Goal: Use online tool/utility: Utilize a website feature to perform a specific function

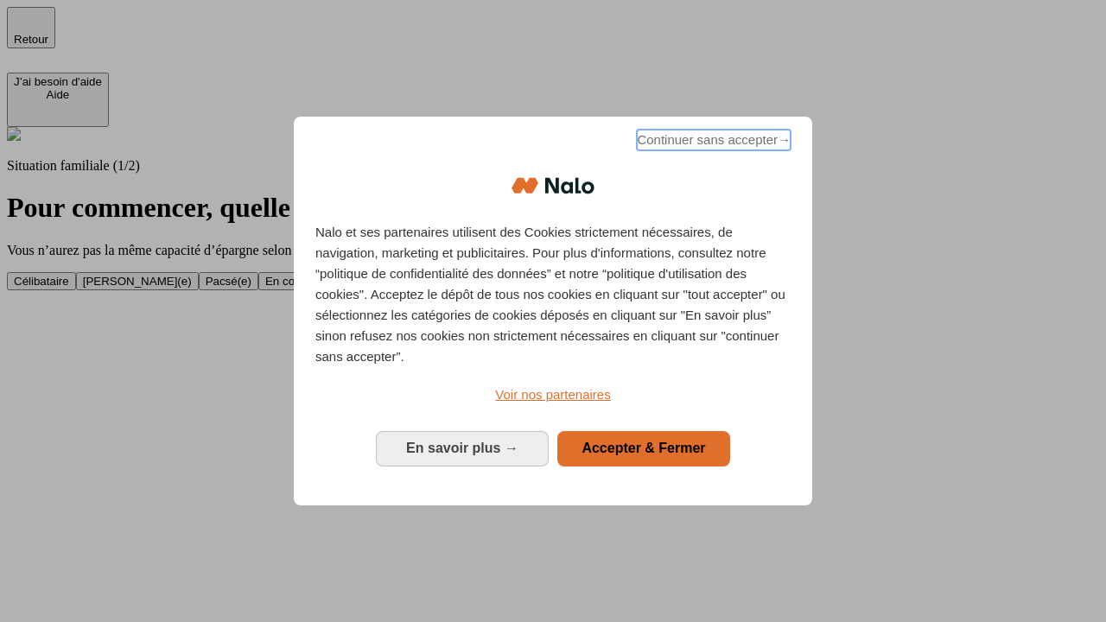
click at [712, 143] on span "Continuer sans accepter →" at bounding box center [714, 140] width 154 height 21
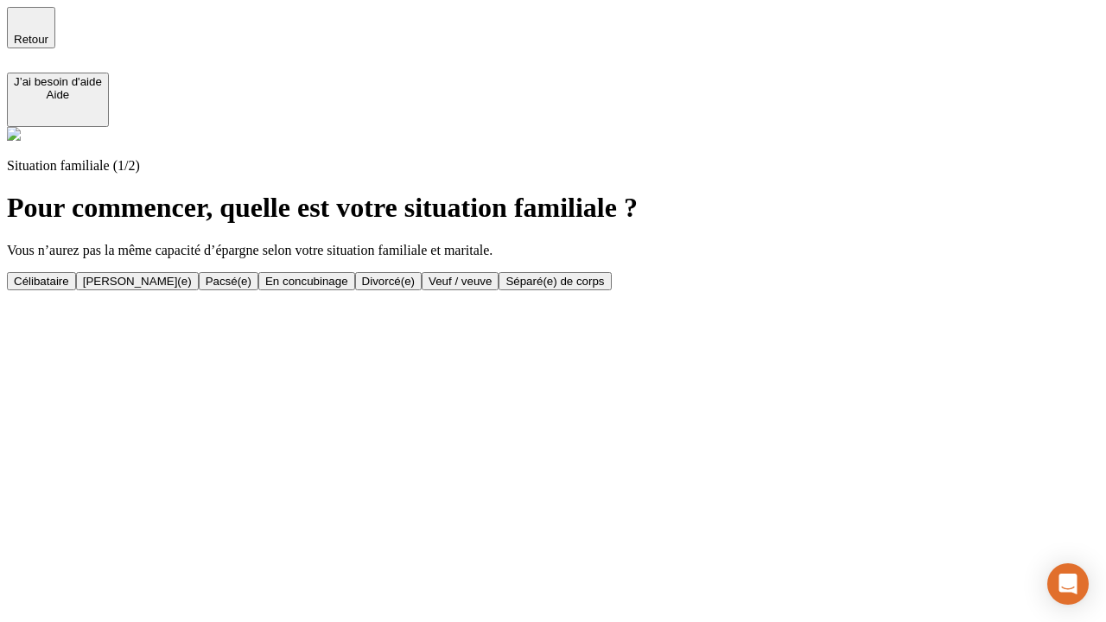
click at [348, 281] on div "En concubinage" at bounding box center [306, 281] width 83 height 13
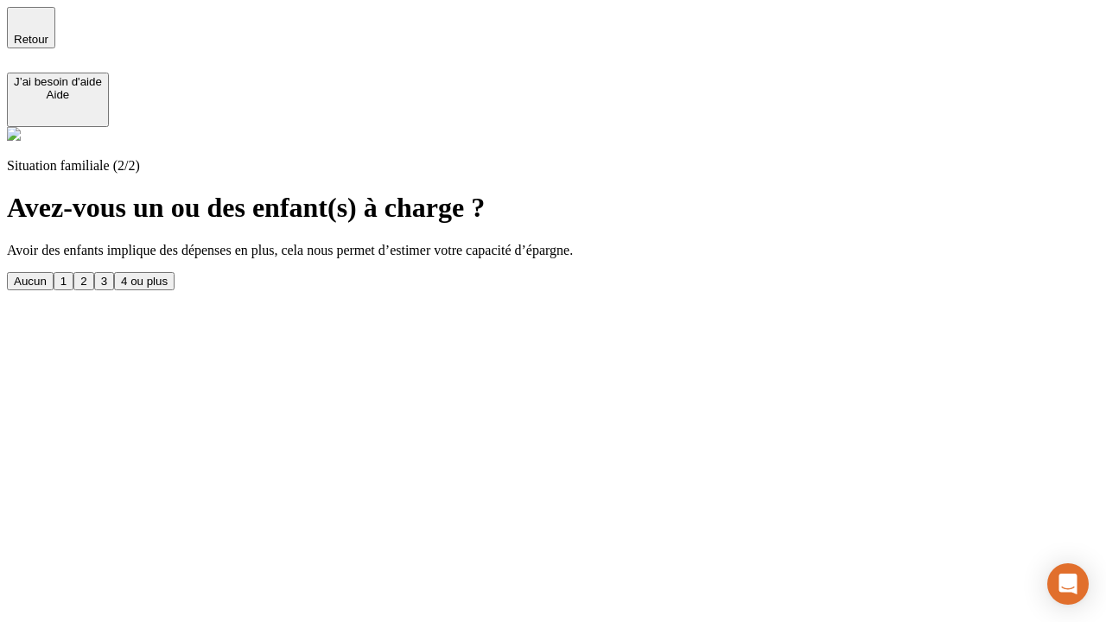
click at [86, 275] on div "2" at bounding box center [83, 281] width 6 height 13
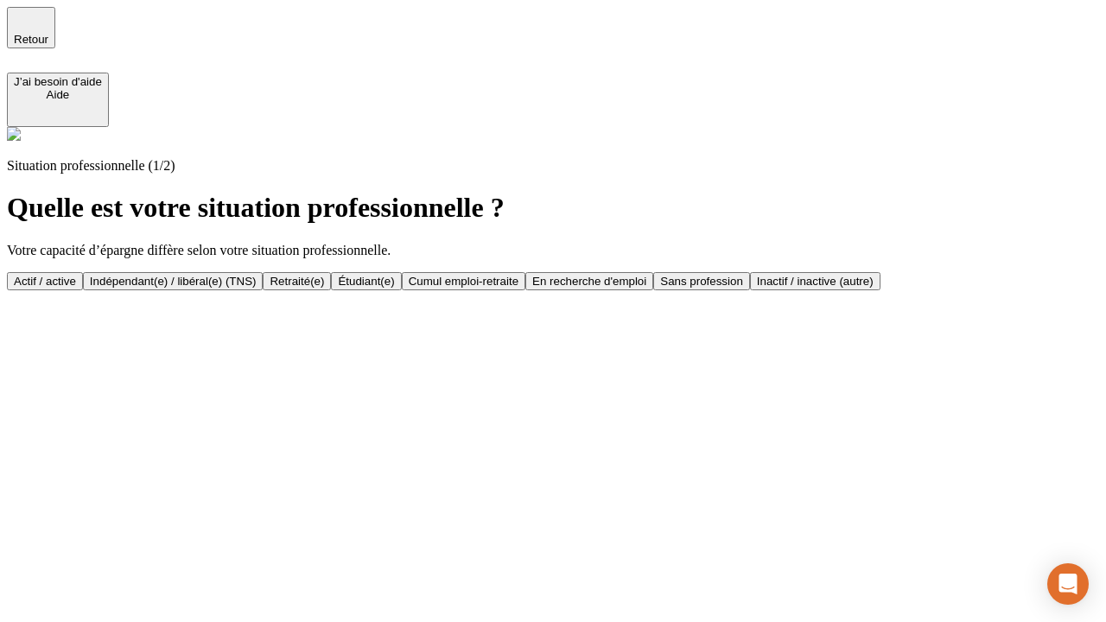
click at [257, 275] on div "Indépendant(e) / libéral(e) (TNS)" at bounding box center [173, 281] width 167 height 13
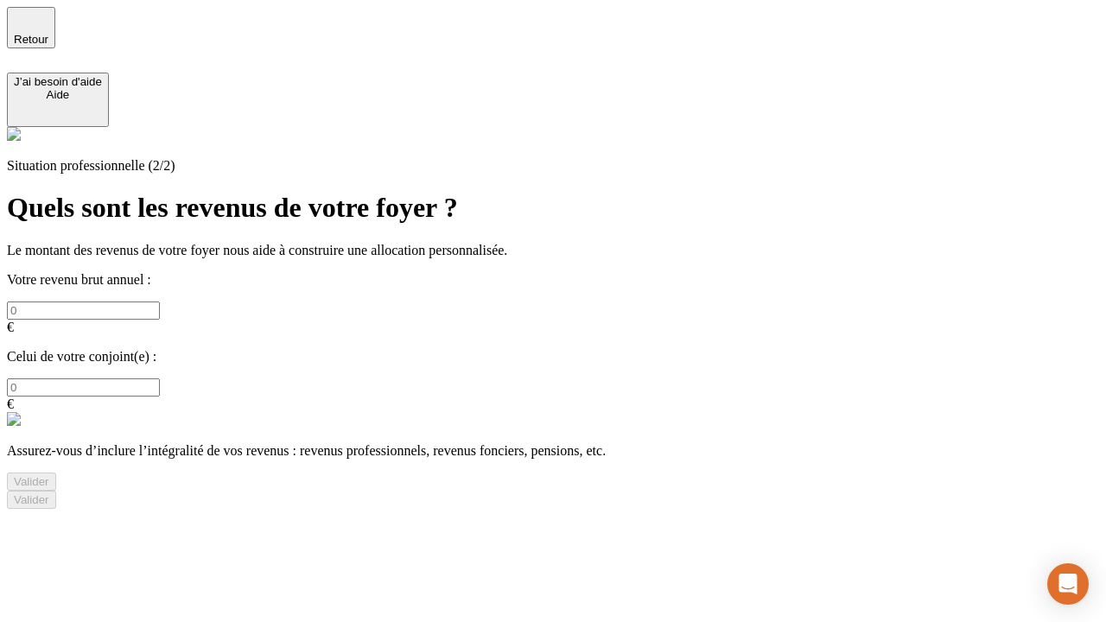
click at [160, 301] on input "text" at bounding box center [83, 310] width 153 height 18
type input "30 000"
click at [49, 475] on div "Valider" at bounding box center [31, 481] width 35 height 13
type input "0"
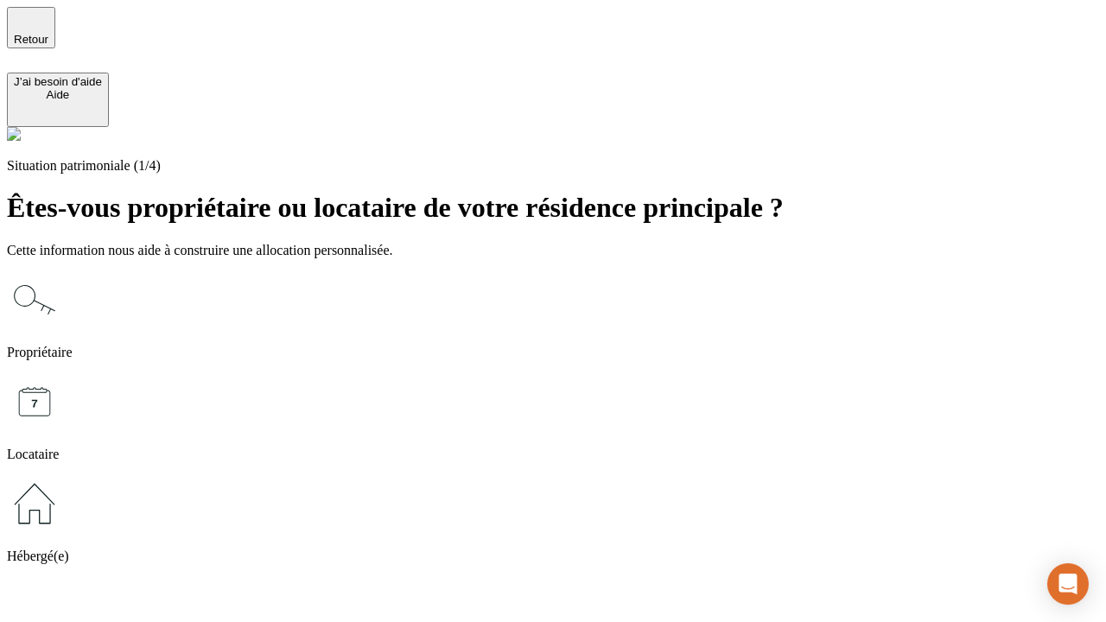
click at [62, 374] on icon at bounding box center [34, 401] width 55 height 55
type input "1 000"
click at [62, 374] on icon at bounding box center [34, 401] width 55 height 55
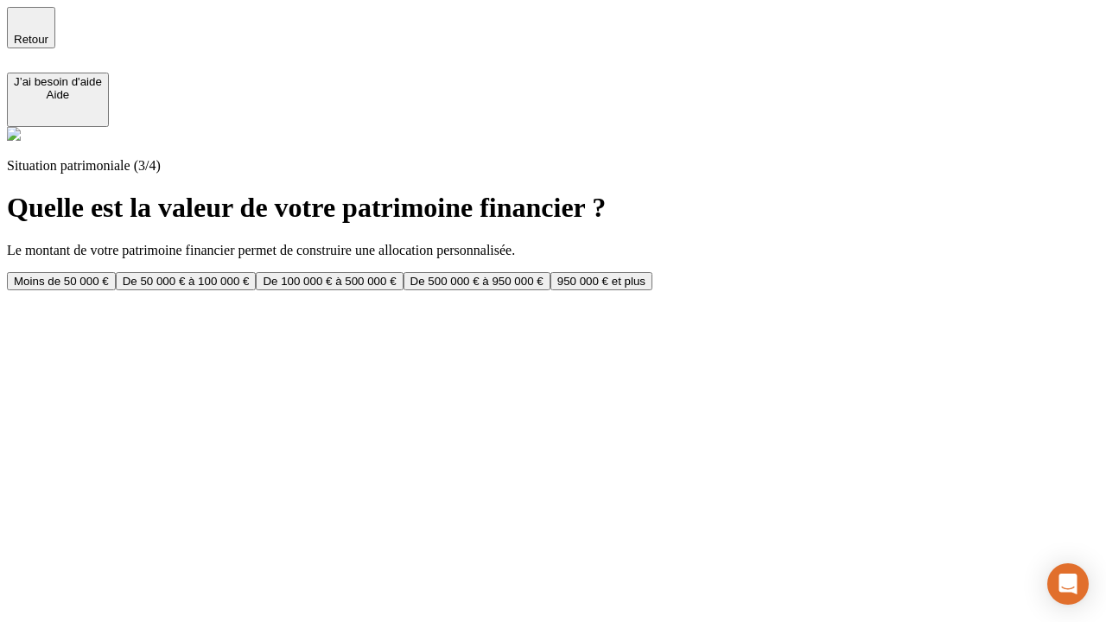
click at [109, 275] on div "Moins de 50 000 €" at bounding box center [61, 281] width 95 height 13
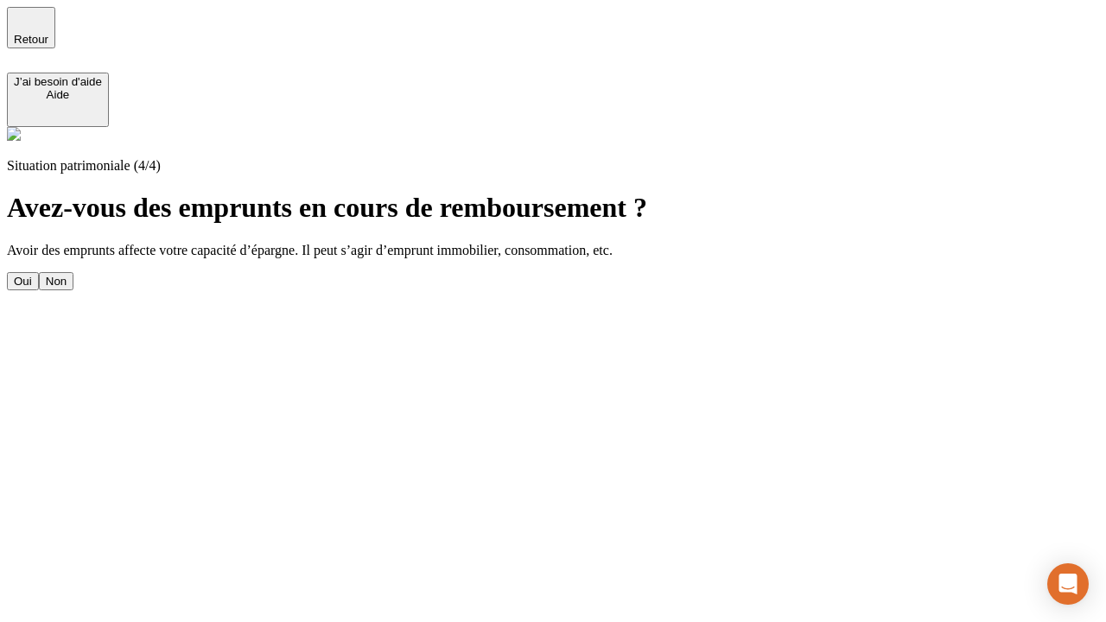
click at [67, 275] on div "Non" at bounding box center [56, 281] width 21 height 13
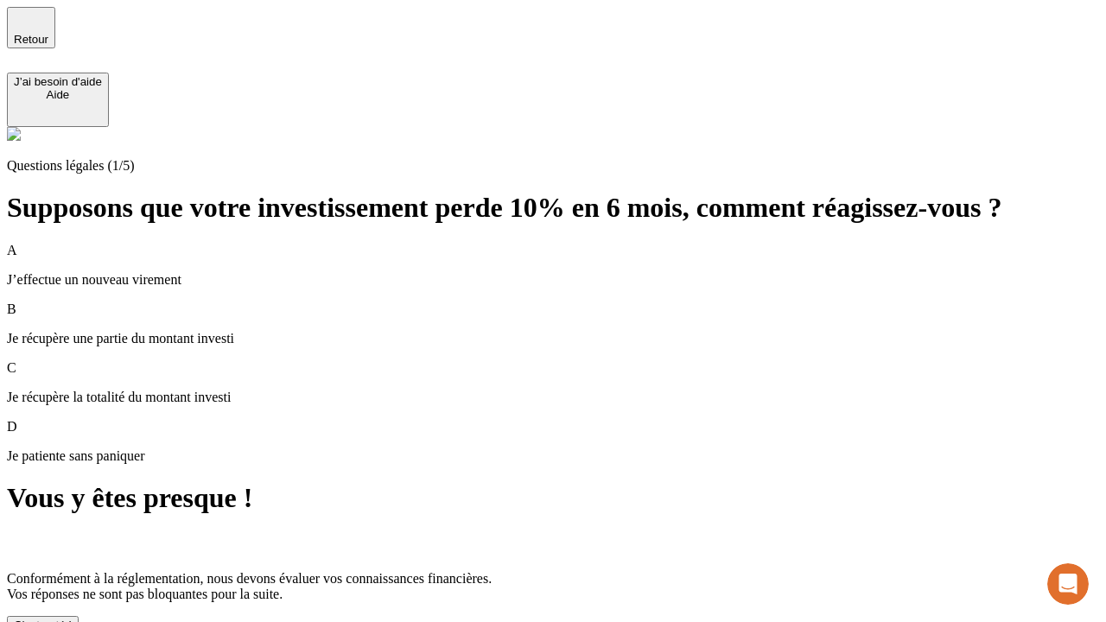
click at [72, 618] on div "C'est noté !" at bounding box center [43, 624] width 58 height 13
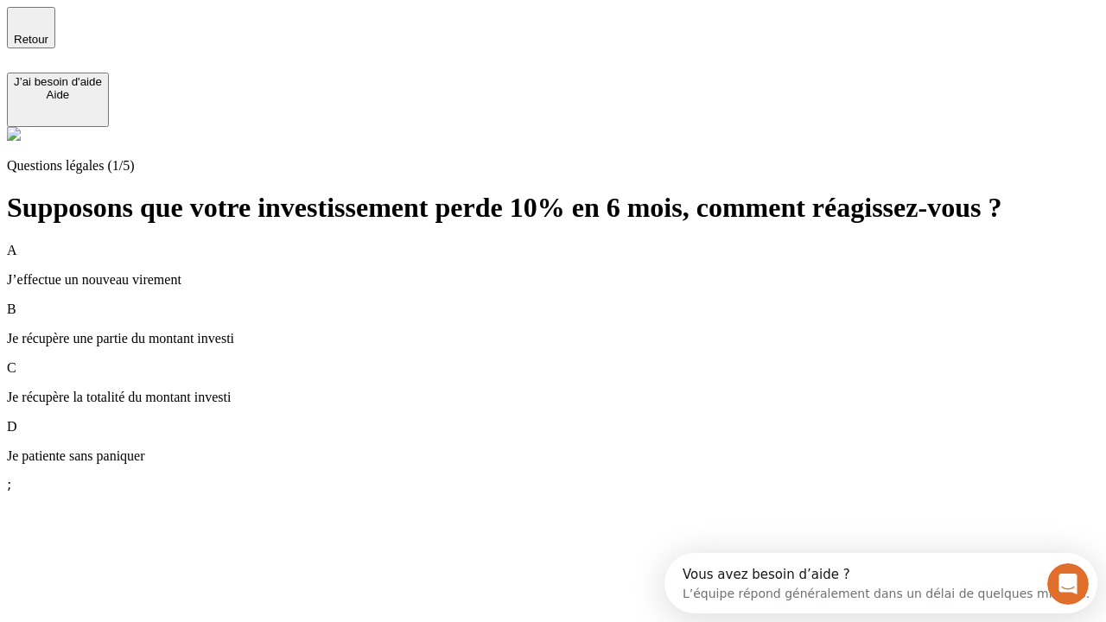
click at [574, 243] on div "A J’effectue un nouveau virement" at bounding box center [553, 265] width 1092 height 45
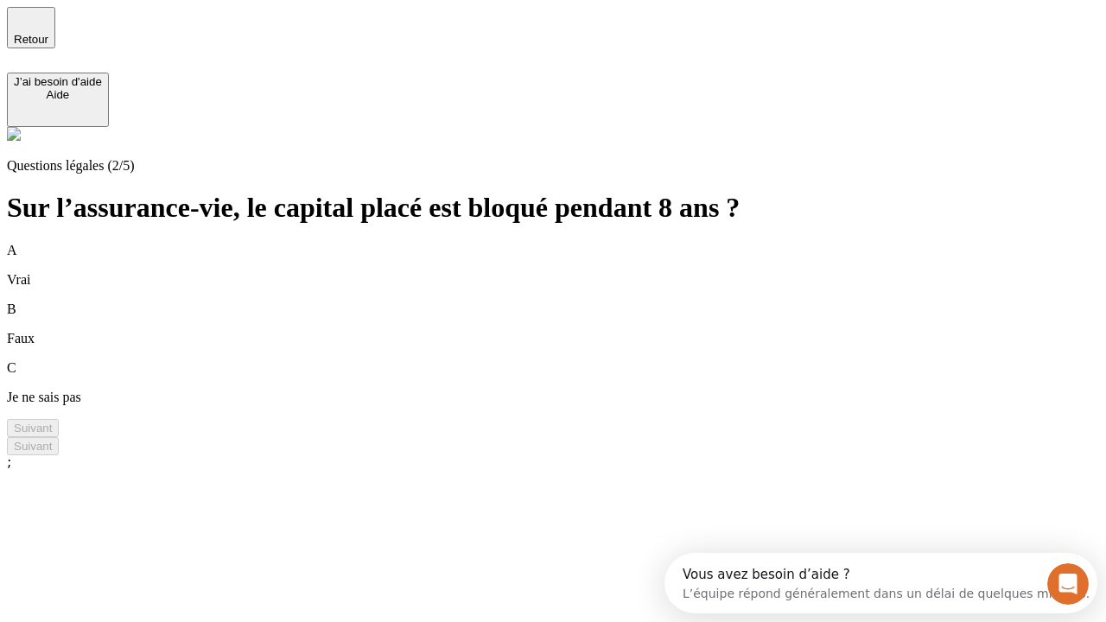
click at [574, 243] on div "A Vrai" at bounding box center [553, 265] width 1092 height 45
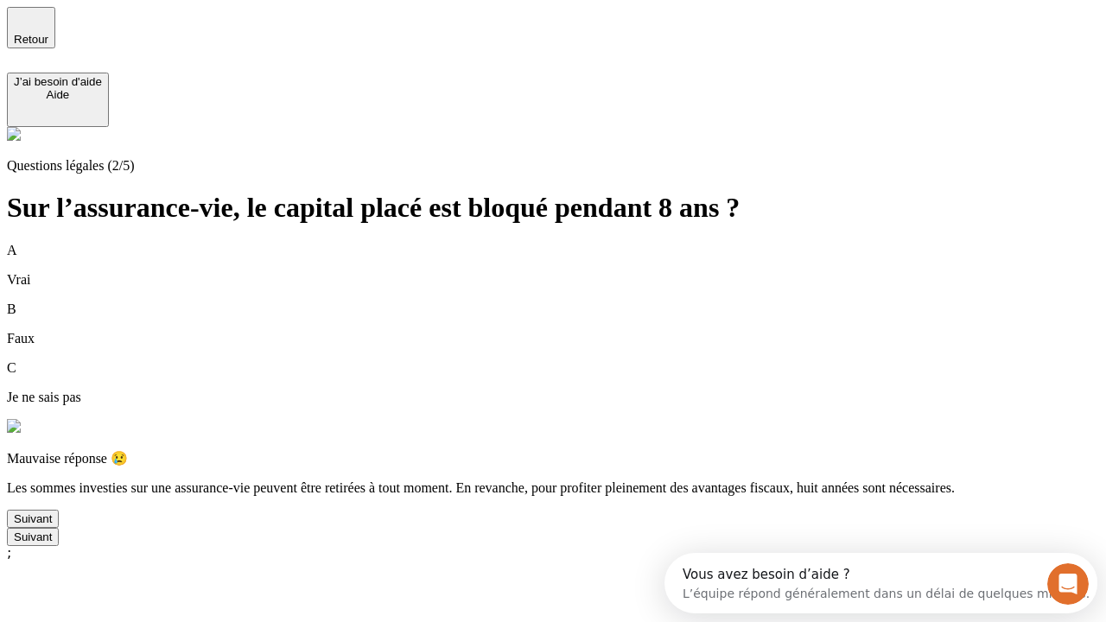
click at [52, 525] on div "Suivant" at bounding box center [33, 518] width 38 height 13
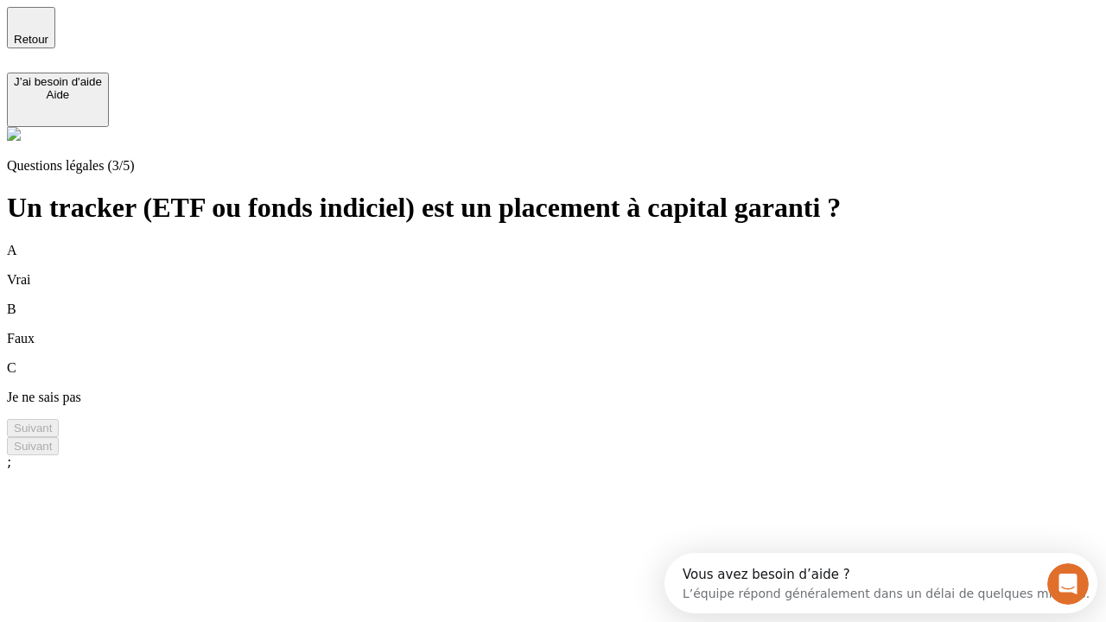
click at [574, 243] on div "A Vrai" at bounding box center [553, 265] width 1092 height 45
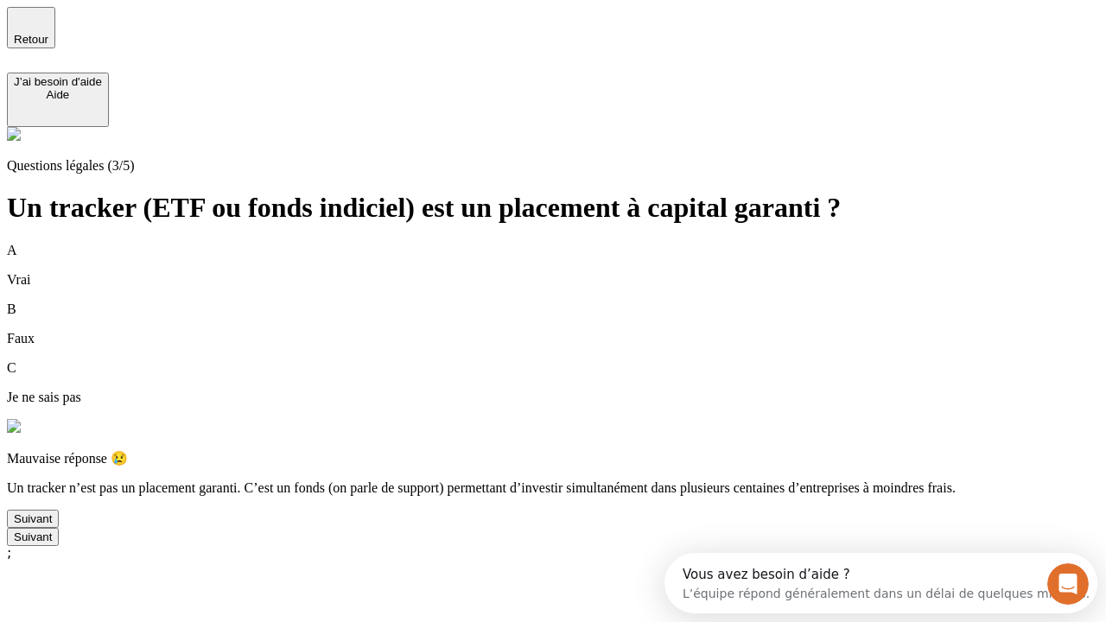
click at [52, 525] on div "Suivant" at bounding box center [33, 518] width 38 height 13
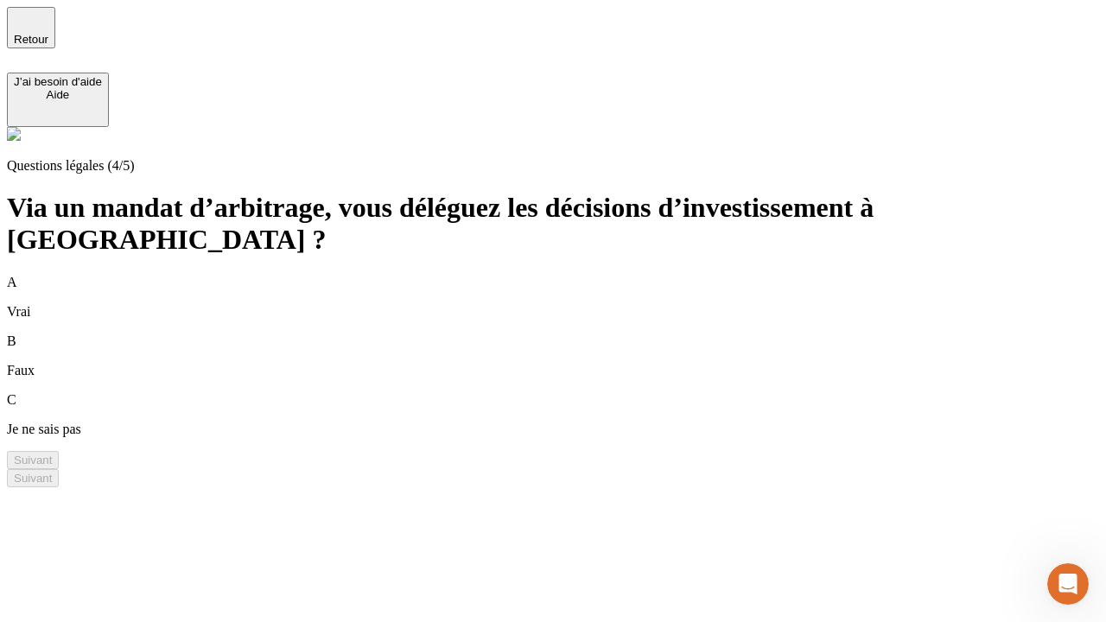
click at [574, 275] on div "A Vrai" at bounding box center [553, 297] width 1092 height 45
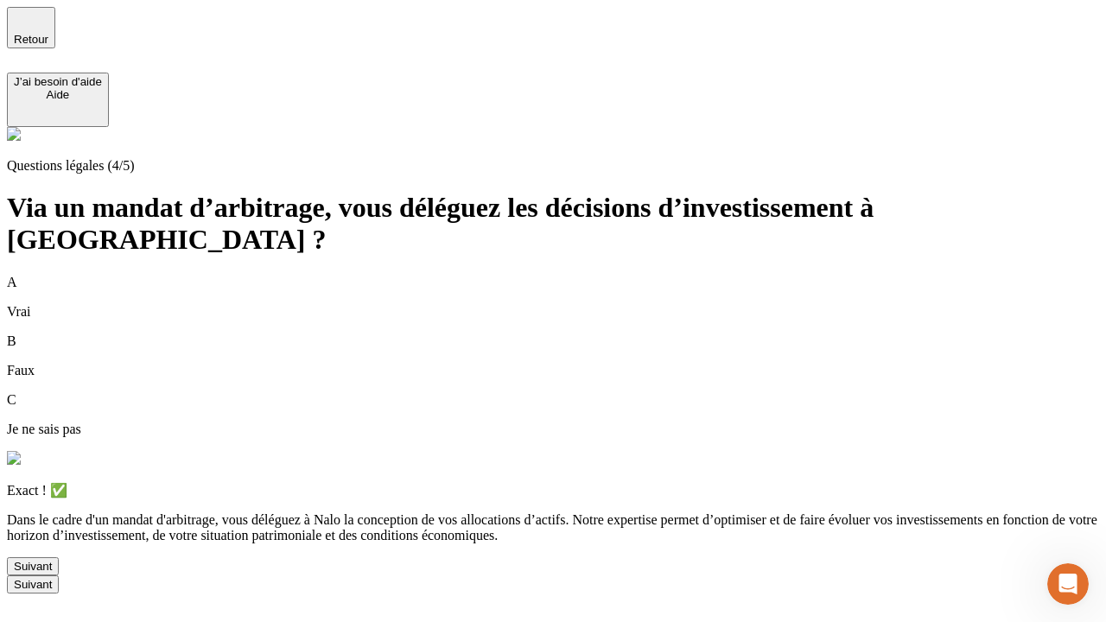
click at [52, 573] on div "Suivant" at bounding box center [33, 566] width 38 height 13
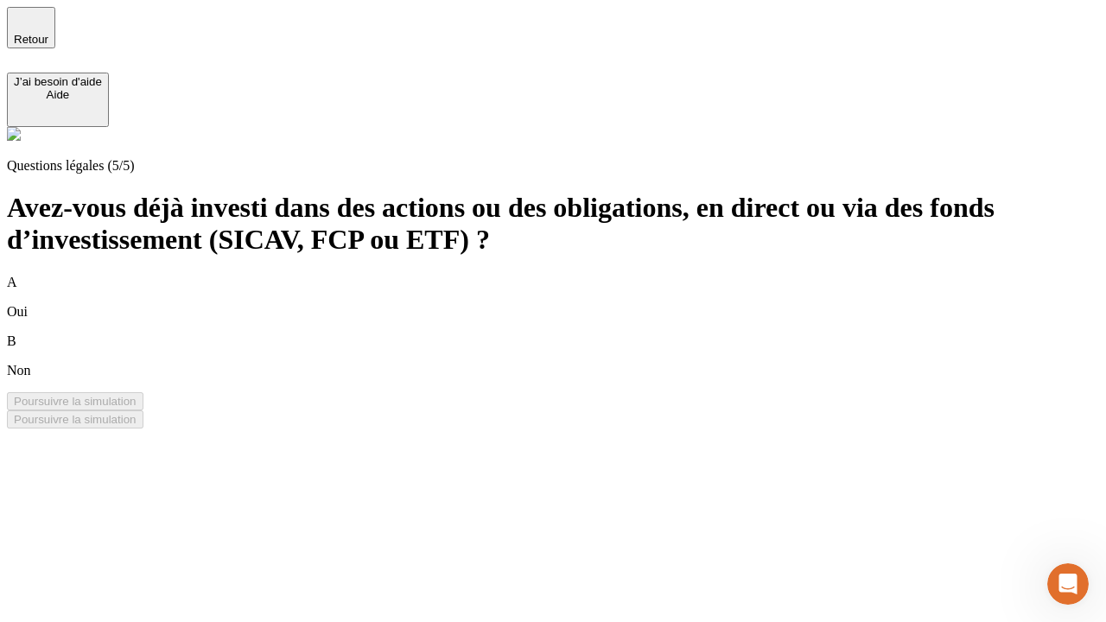
click at [574, 333] on div "B Non" at bounding box center [553, 355] width 1092 height 45
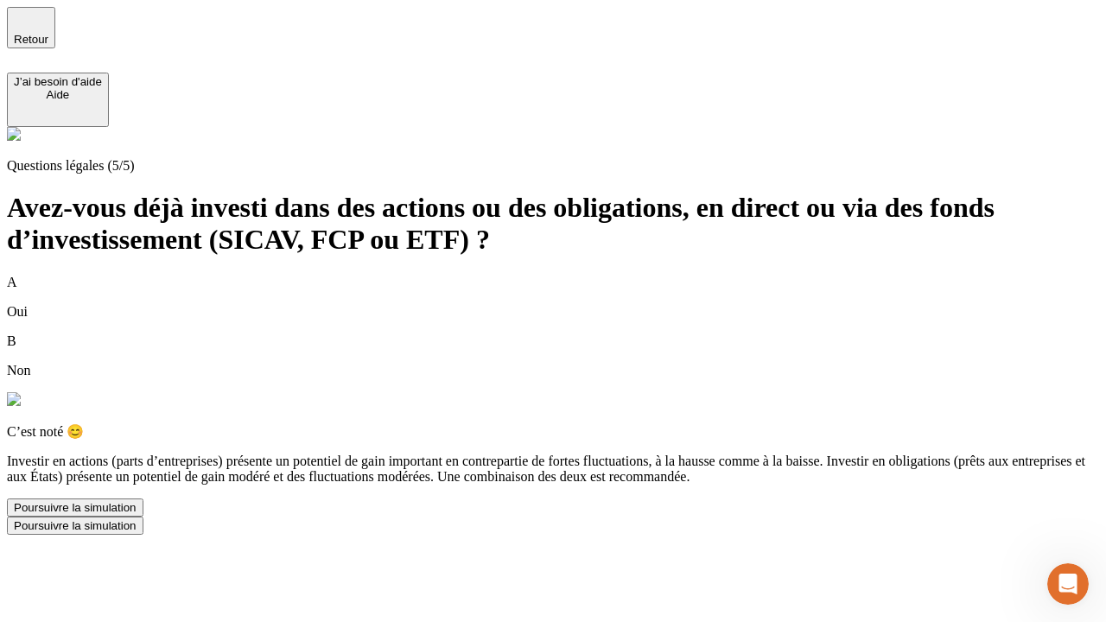
click at [136, 514] on div "Poursuivre la simulation" at bounding box center [75, 507] width 123 height 13
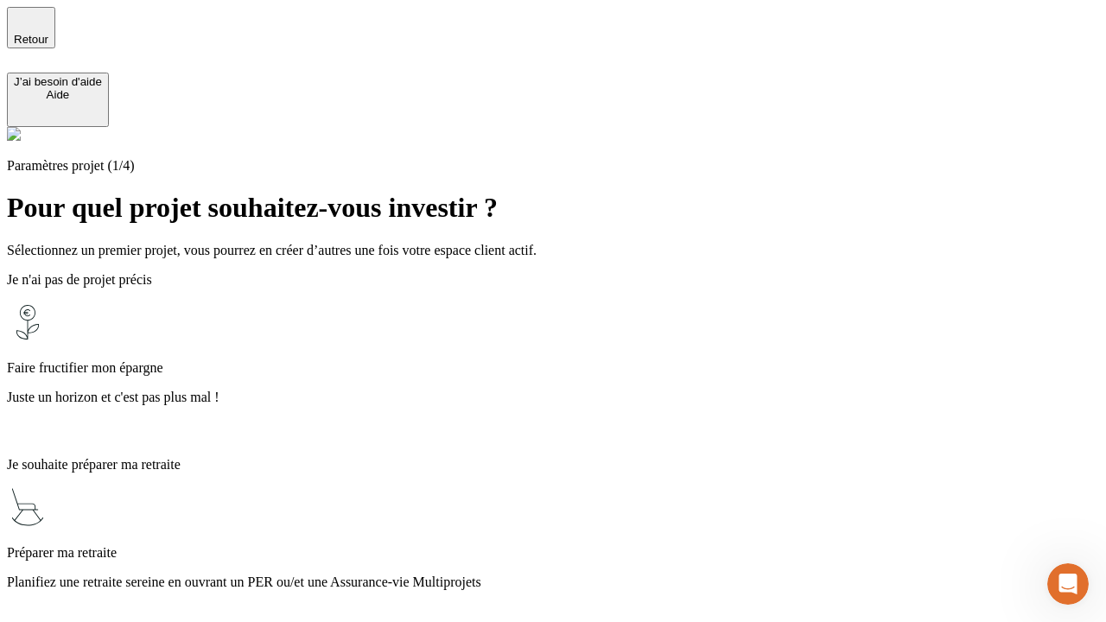
click at [574, 574] on p "Planifiez une retraite sereine en ouvrant un PER ou/et une Assurance-vie Multip…" at bounding box center [553, 582] width 1092 height 16
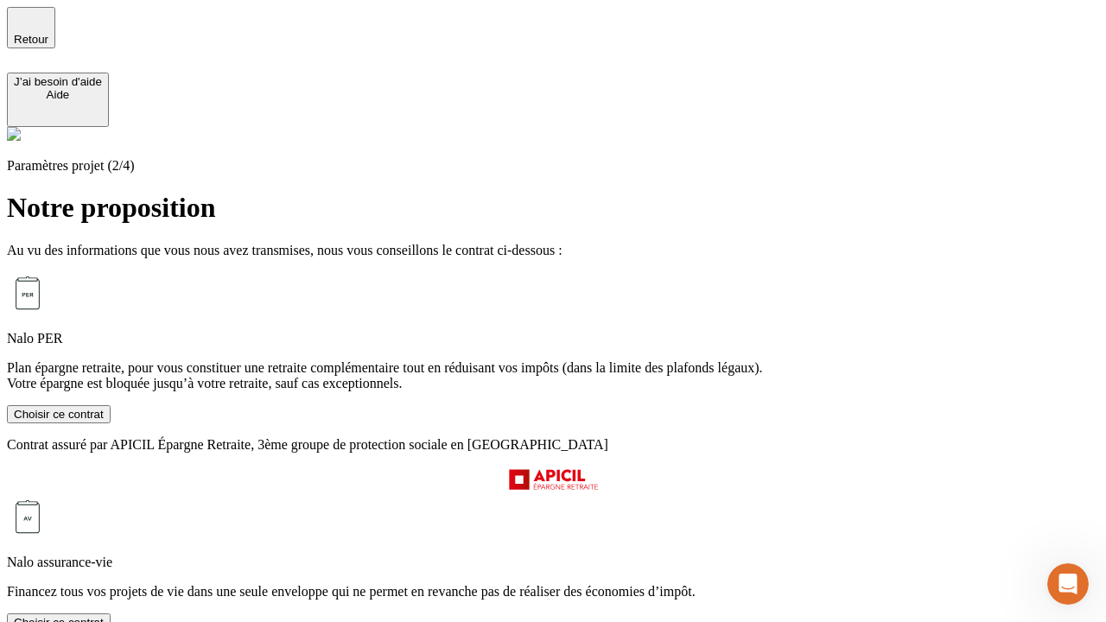
click at [104, 616] on div "Choisir ce contrat" at bounding box center [59, 622] width 90 height 13
